Goal: Task Accomplishment & Management: Use online tool/utility

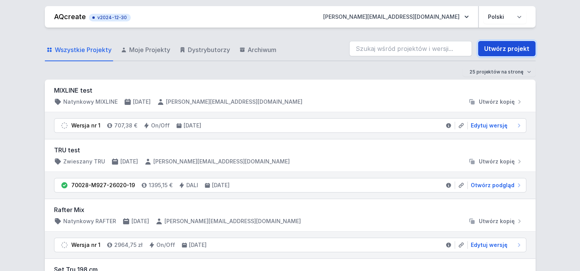
click at [503, 46] on link "Utwórz projekt" at bounding box center [507, 48] width 58 height 15
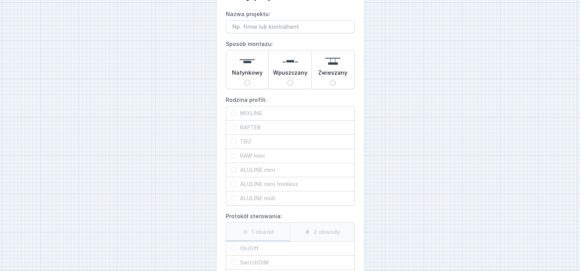
scroll to position [77, 0]
